Goal: Navigation & Orientation: Find specific page/section

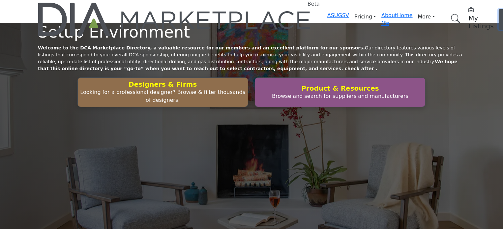
click at [499, 15] on button "Log In" at bounding box center [508, 19] width 18 height 20
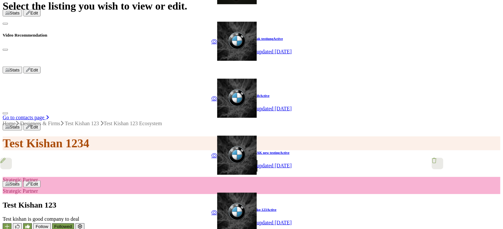
scroll to position [297, 0]
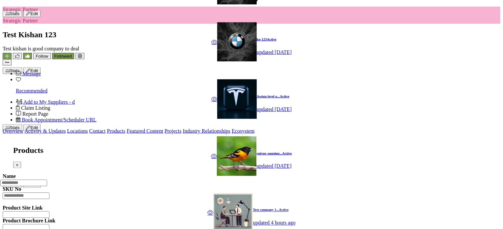
scroll to position [516, 0]
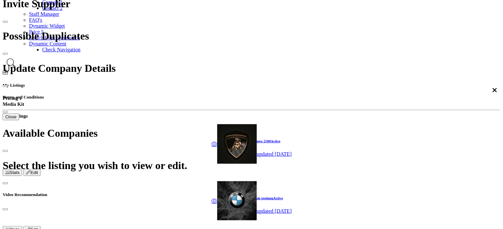
scroll to position [121, 0]
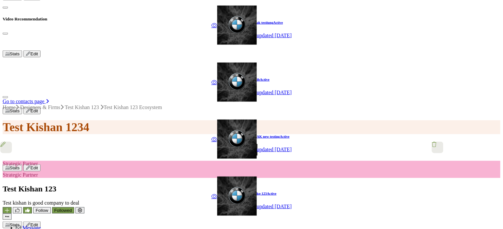
scroll to position [319, 0]
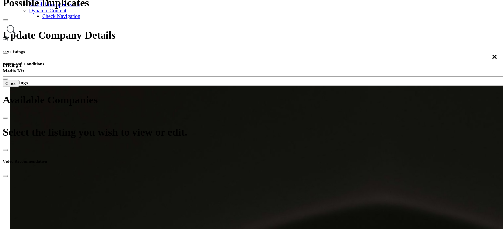
scroll to position [146, 0]
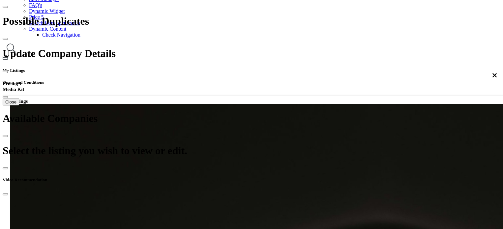
scroll to position [132, 0]
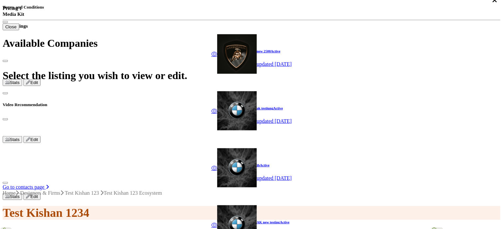
scroll to position [203, 0]
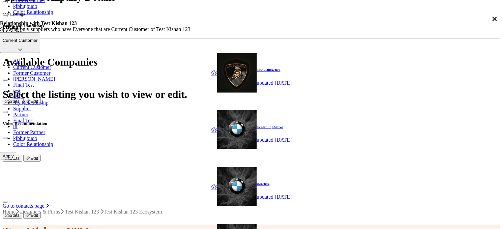
click at [38, 43] on p "Current Customer" at bounding box center [20, 40] width 35 height 5
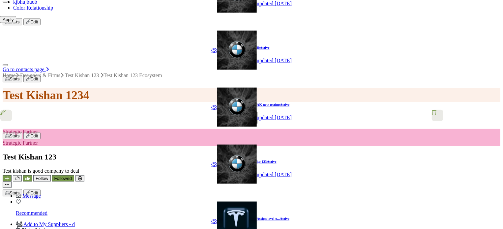
scroll to position [373, 0]
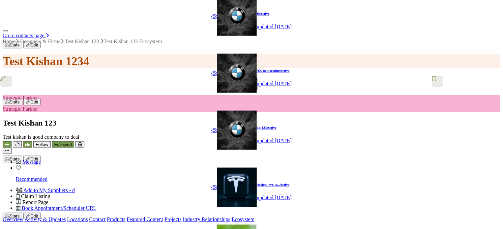
drag, startPoint x: 503, startPoint y: 45, endPoint x: 506, endPoint y: 38, distance: 8.3
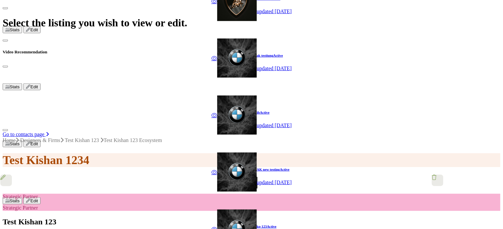
scroll to position [241, 0]
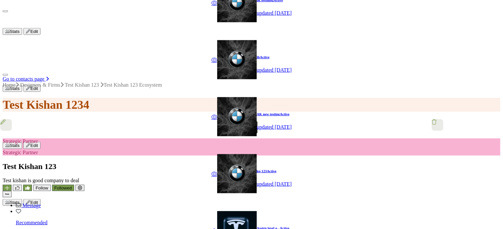
scroll to position [340, 0]
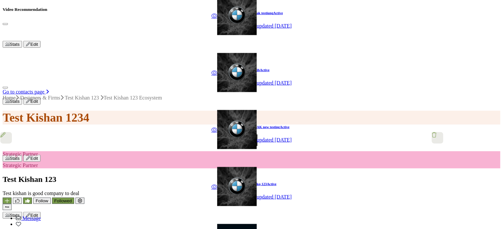
scroll to position [307, 0]
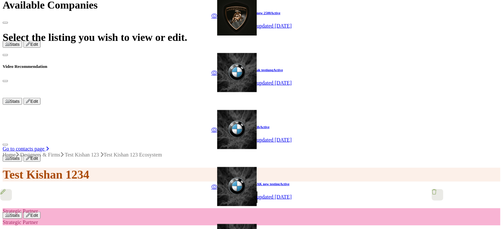
scroll to position [274, 0]
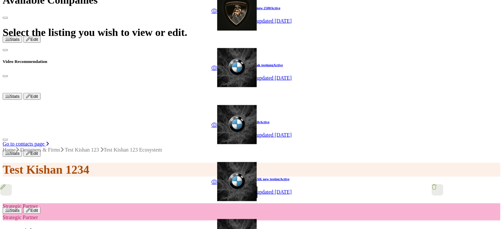
scroll to position [274, 0]
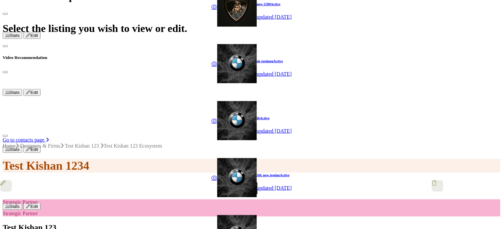
scroll to position [274, 0]
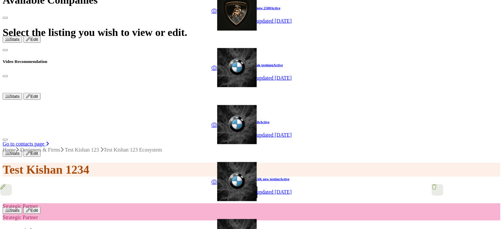
scroll to position [274, 0]
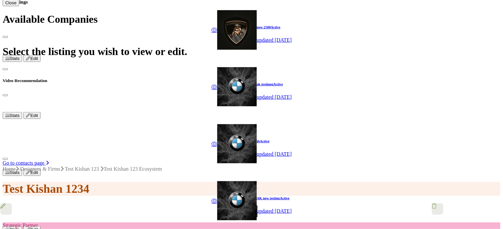
scroll to position [274, 0]
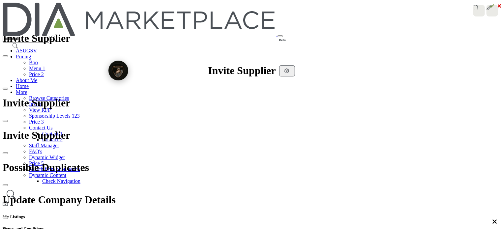
scroll to position [274, 0]
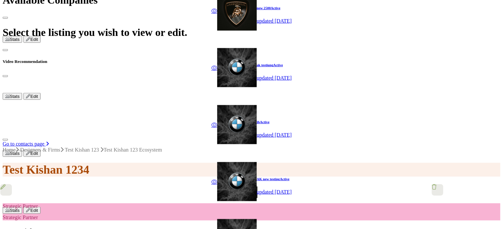
scroll to position [274, 0]
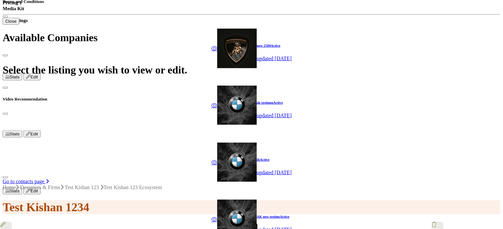
scroll to position [274, 0]
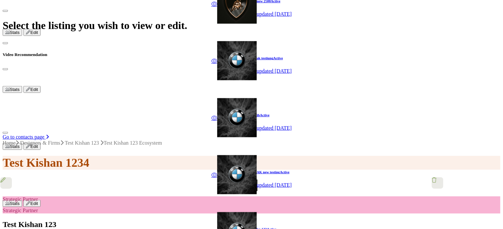
scroll to position [274, 0]
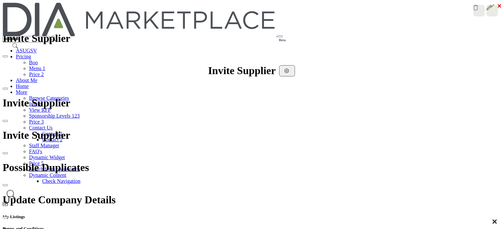
scroll to position [198, 0]
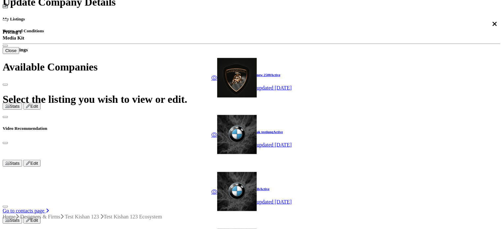
scroll to position [274, 0]
